Goal: Task Accomplishment & Management: Use online tool/utility

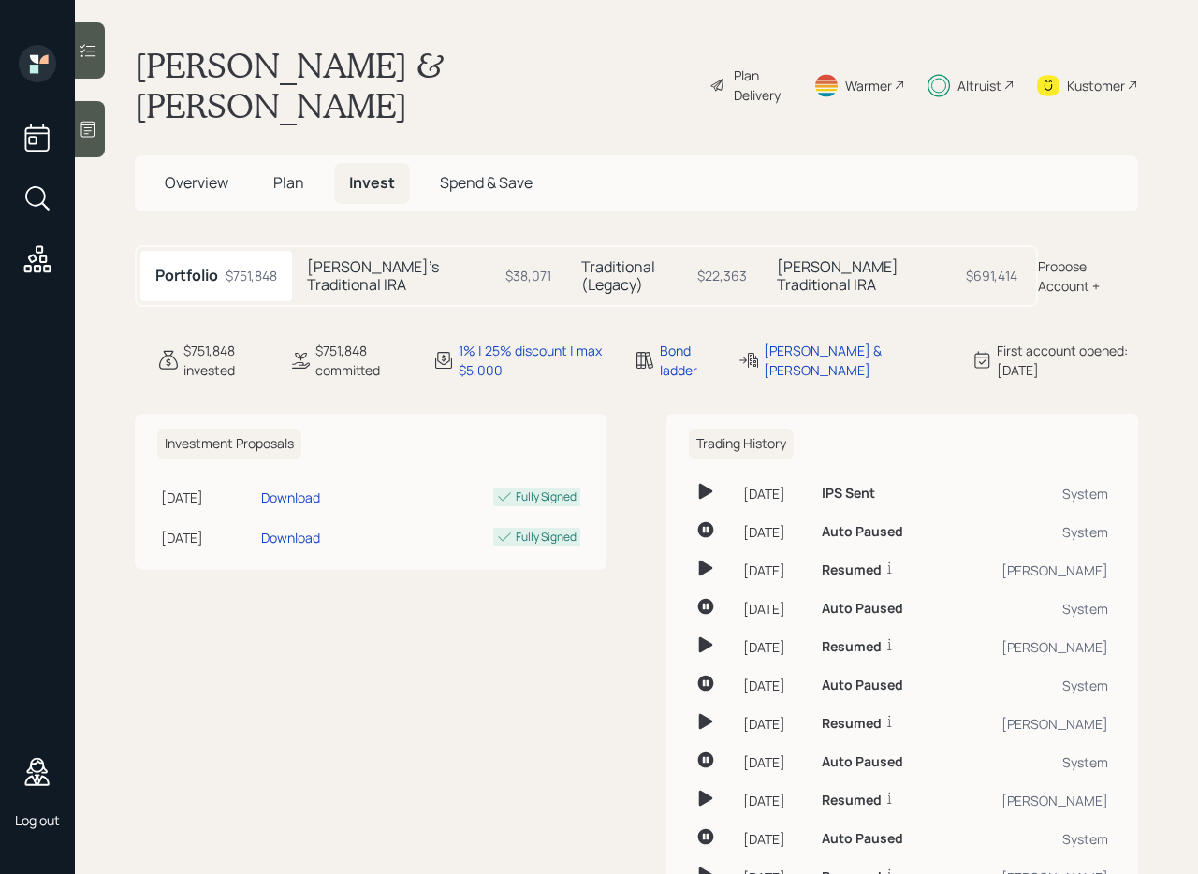
click at [415, 258] on h5 "[PERSON_NAME]'s Traditional IRA" at bounding box center [402, 276] width 191 height 36
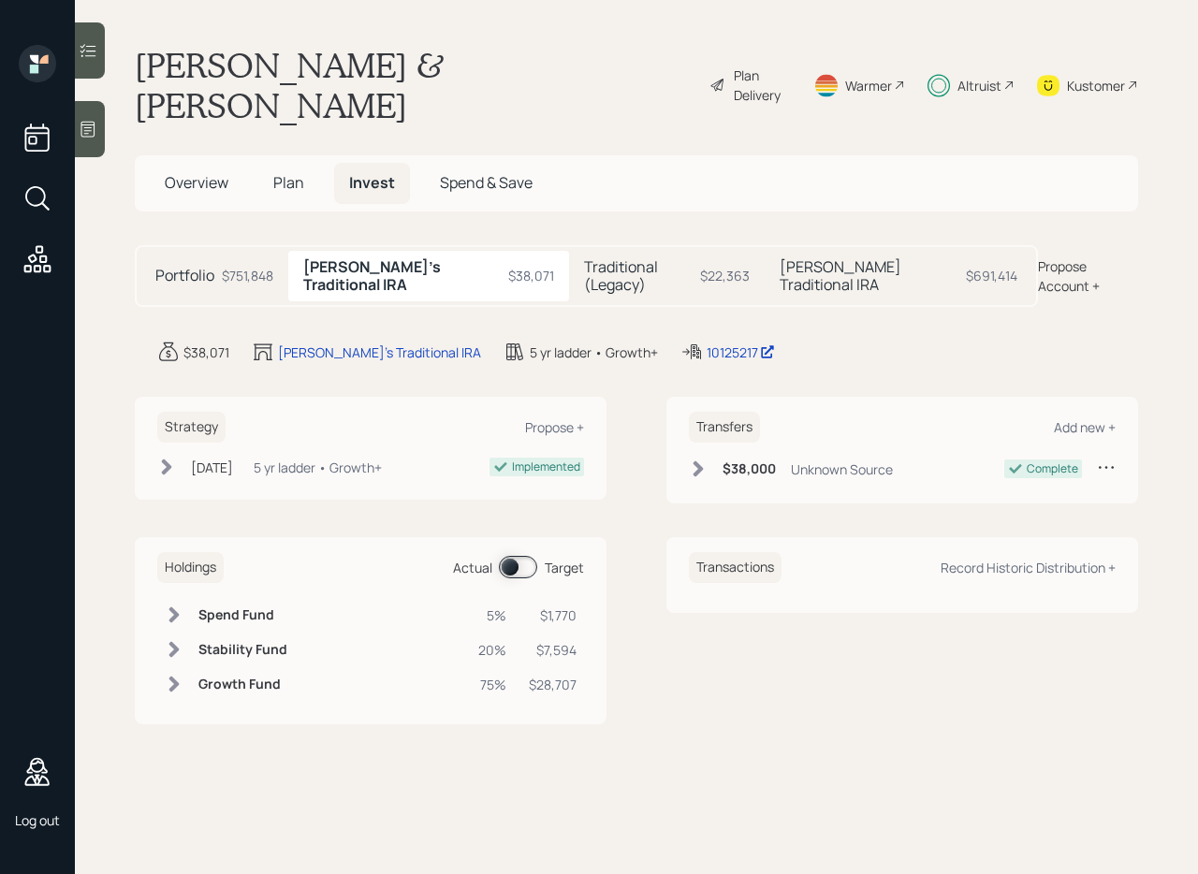
click at [614, 258] on h5 "Traditional (Legacy)" at bounding box center [638, 276] width 108 height 36
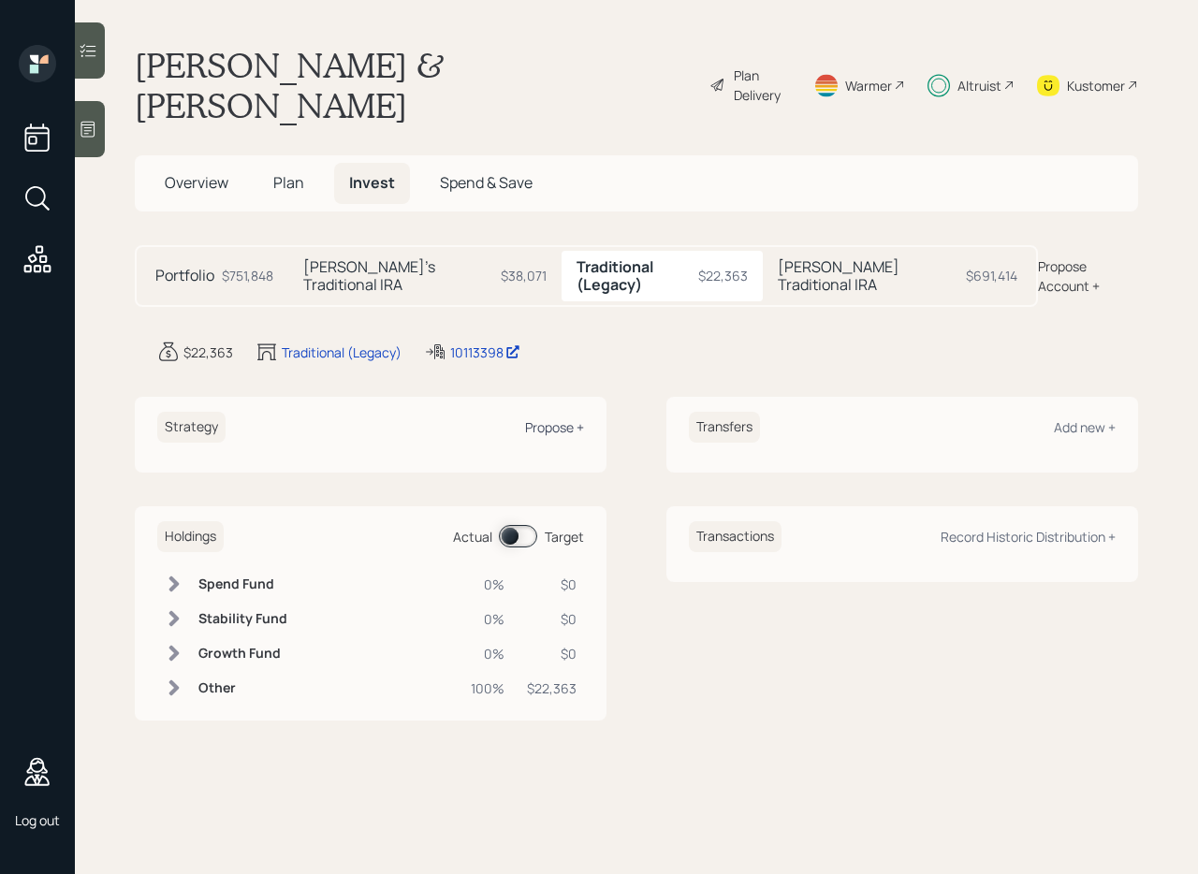
click at [568, 418] on div "Propose +" at bounding box center [554, 427] width 59 height 18
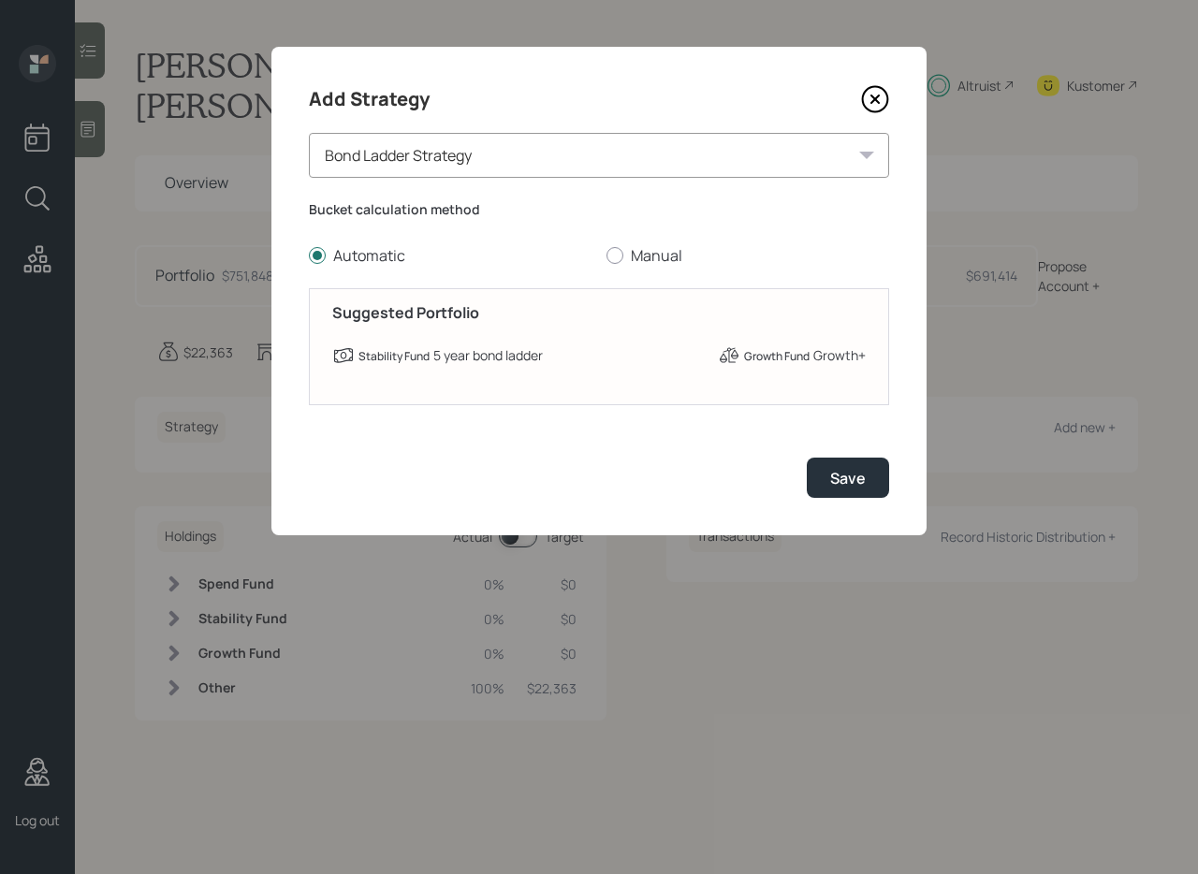
click at [588, 164] on div "Bond Ladder Strategy" at bounding box center [599, 155] width 580 height 45
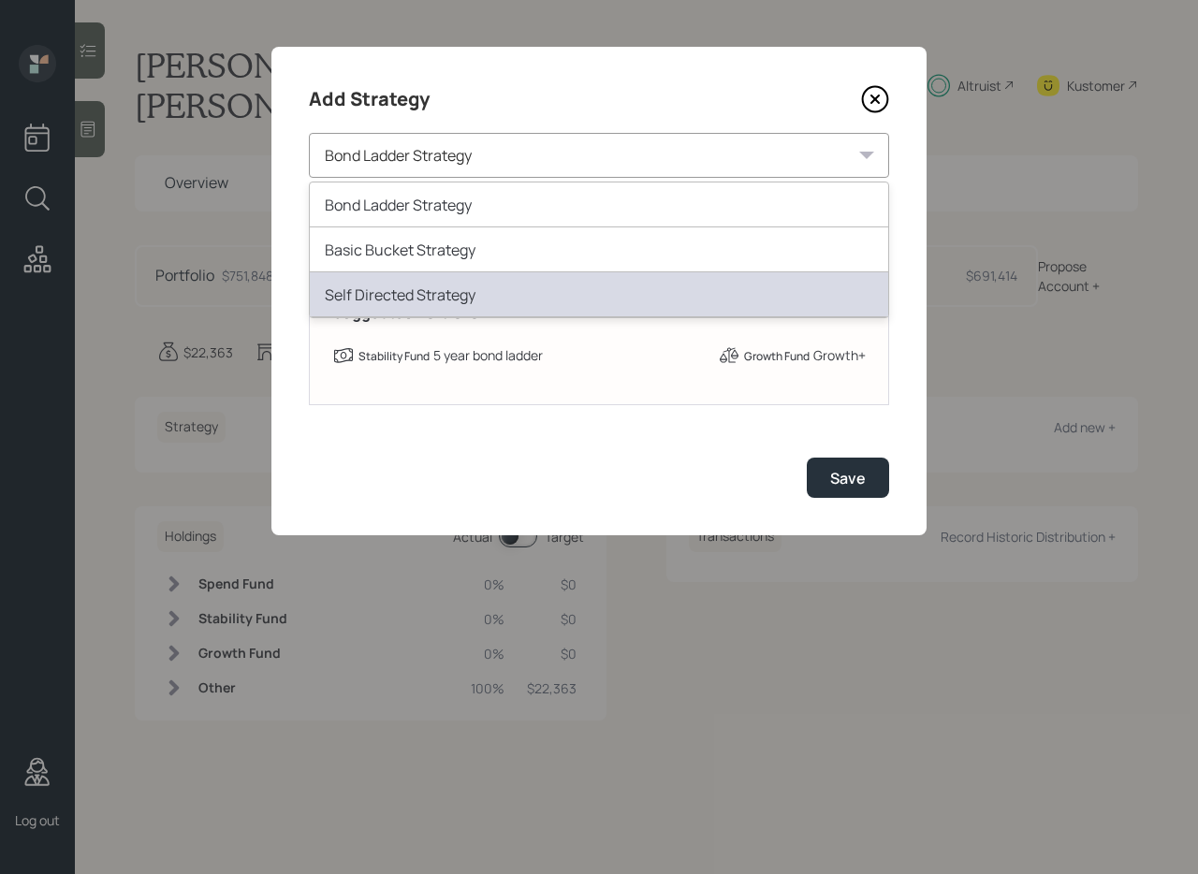
click at [563, 285] on div "Self Directed Strategy" at bounding box center [599, 294] width 578 height 45
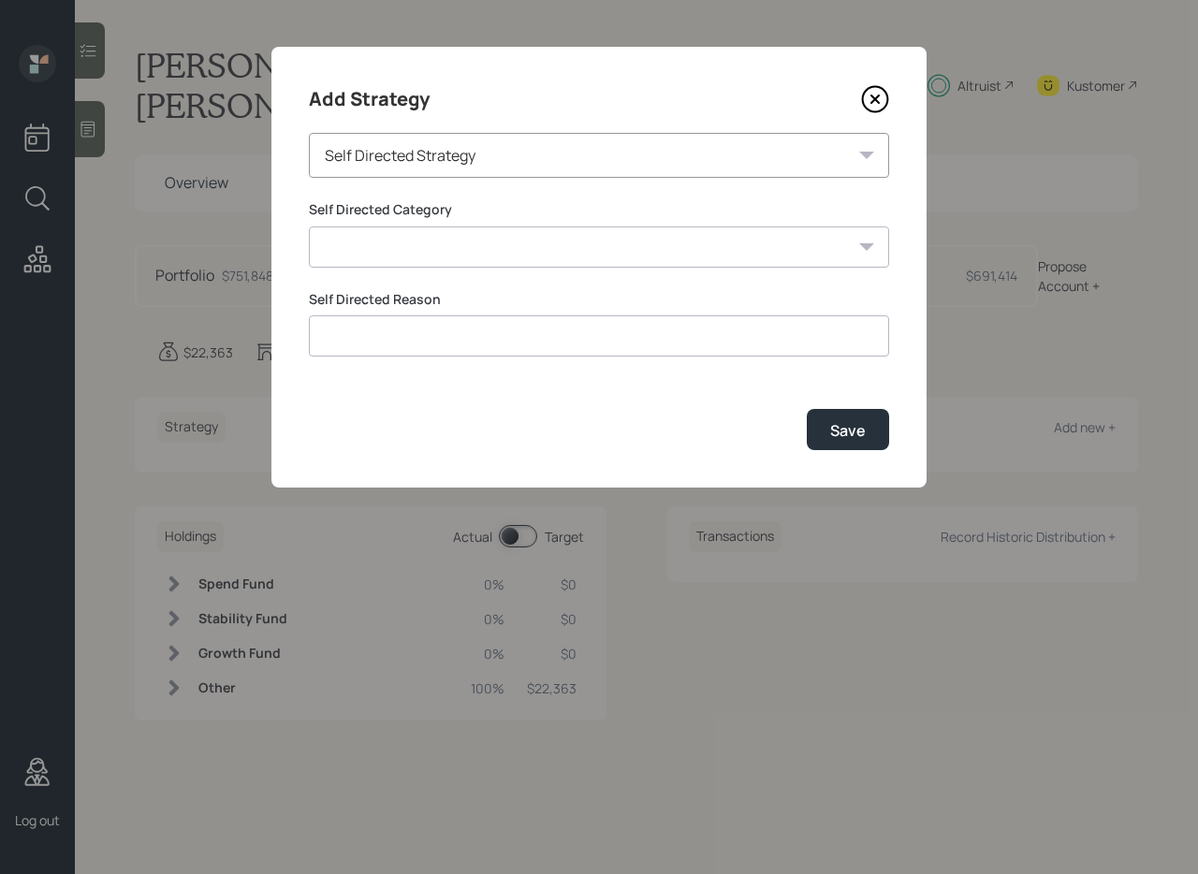
click at [559, 260] on select "Inherited IRA Legacy or Client Directed Holdings Other" at bounding box center [599, 246] width 580 height 41
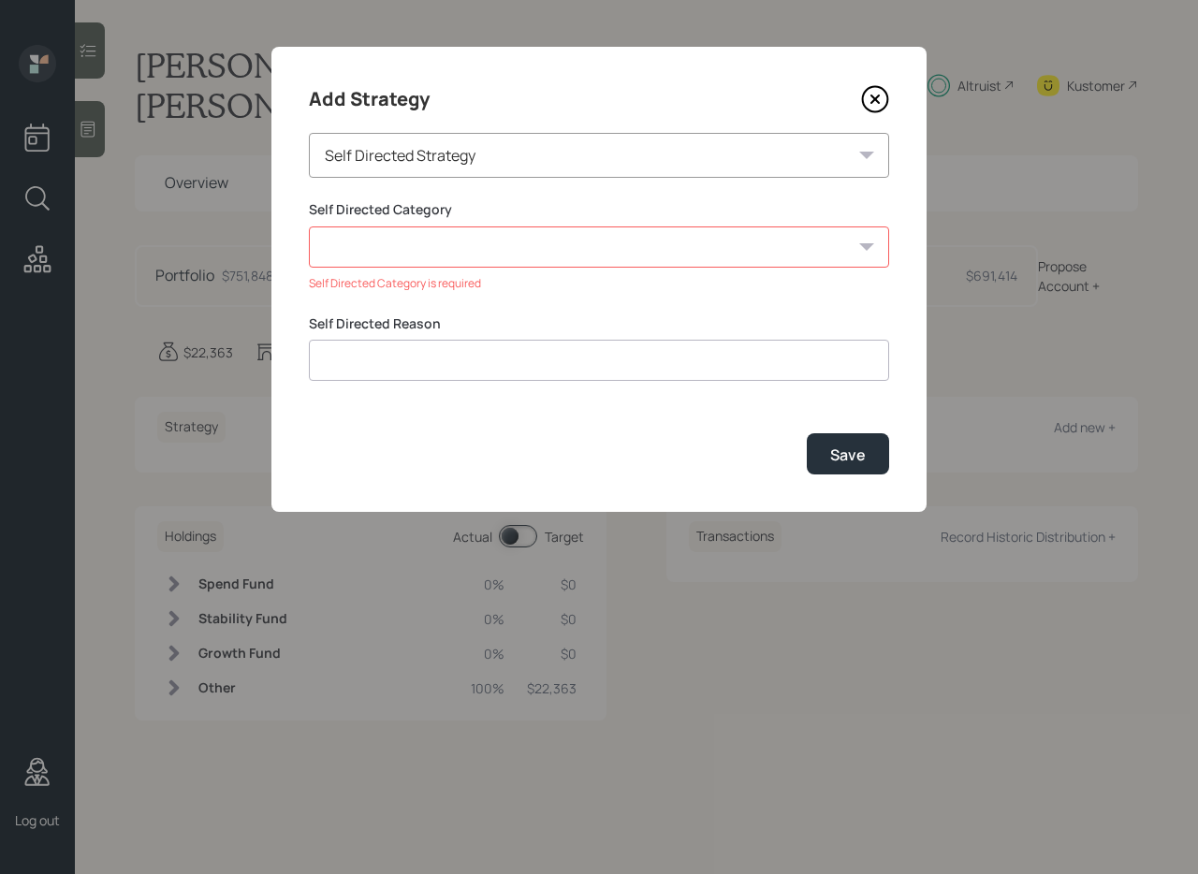
click at [458, 247] on select "Inherited IRA Legacy or Client Directed Holdings Other" at bounding box center [599, 246] width 580 height 41
click at [879, 100] on icon at bounding box center [875, 99] width 28 height 28
